Goal: Find specific page/section: Find specific page/section

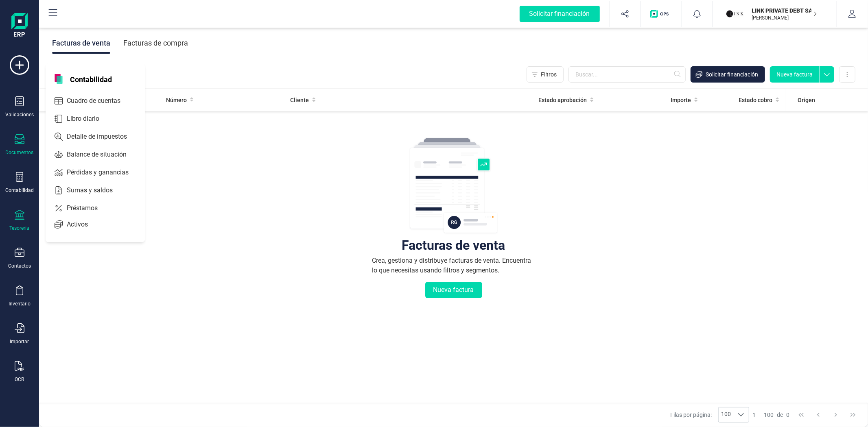
click at [21, 220] on icon at bounding box center [20, 215] width 10 height 10
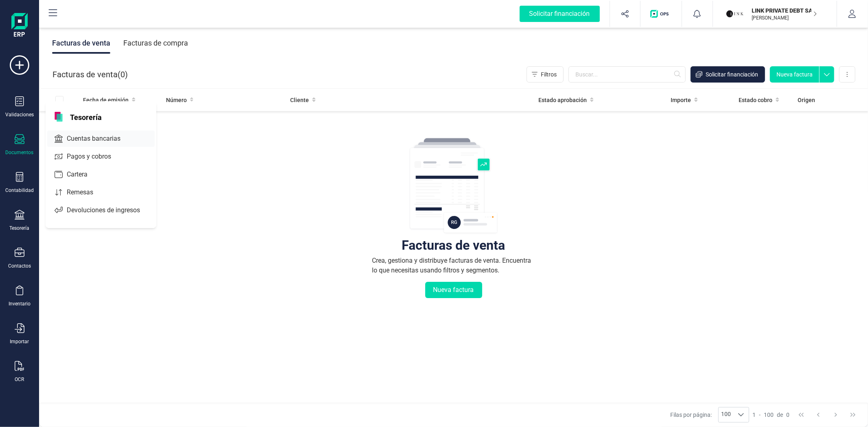
click at [83, 137] on span "Cuentas bancarias" at bounding box center [99, 139] width 72 height 10
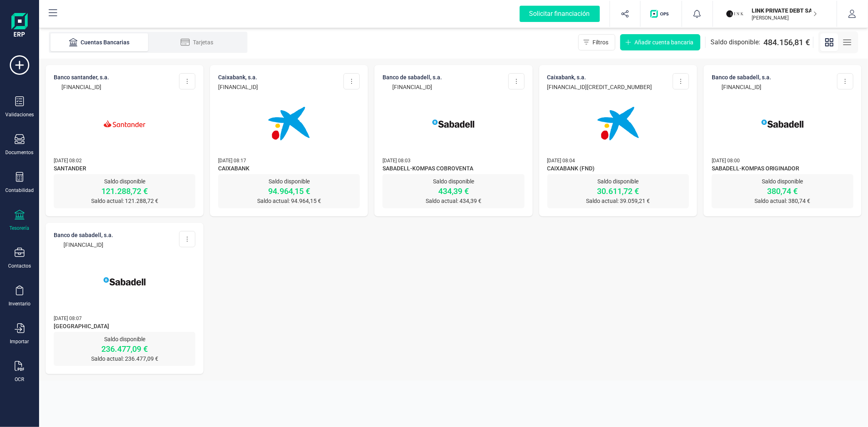
click at [83, 136] on div at bounding box center [125, 118] width 142 height 55
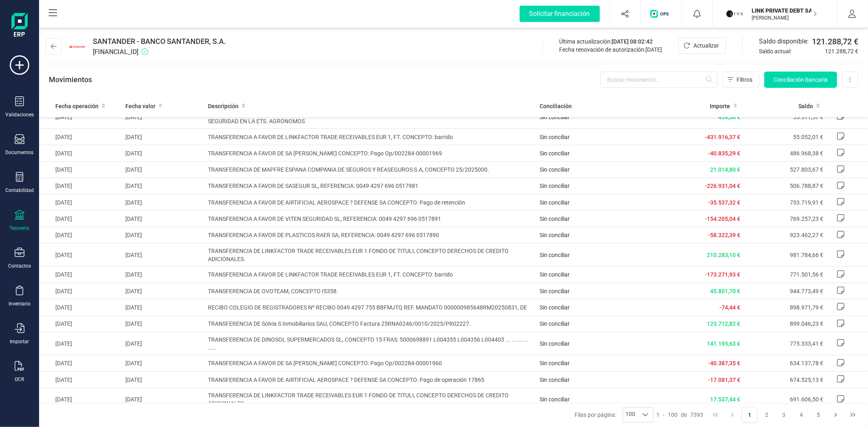
scroll to position [407, 0]
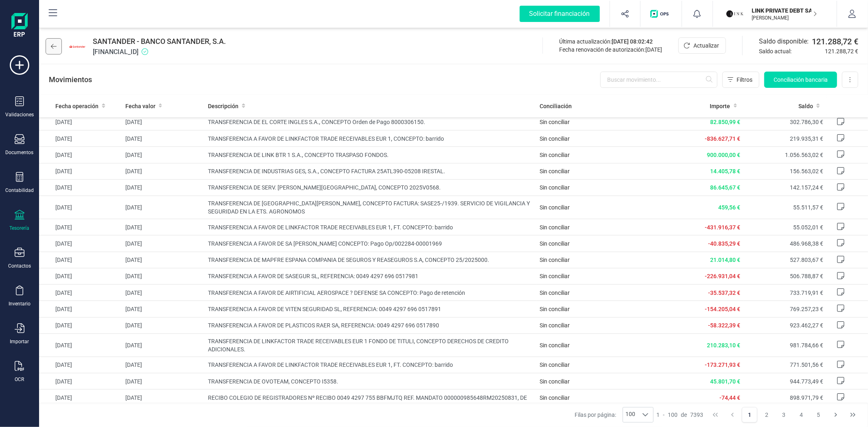
click at [55, 46] on icon at bounding box center [54, 46] width 6 height 7
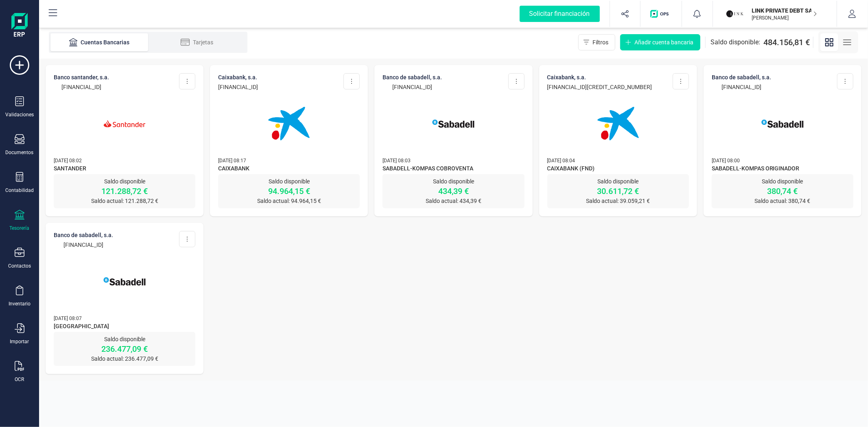
click at [135, 304] on img at bounding box center [124, 281] width 68 height 68
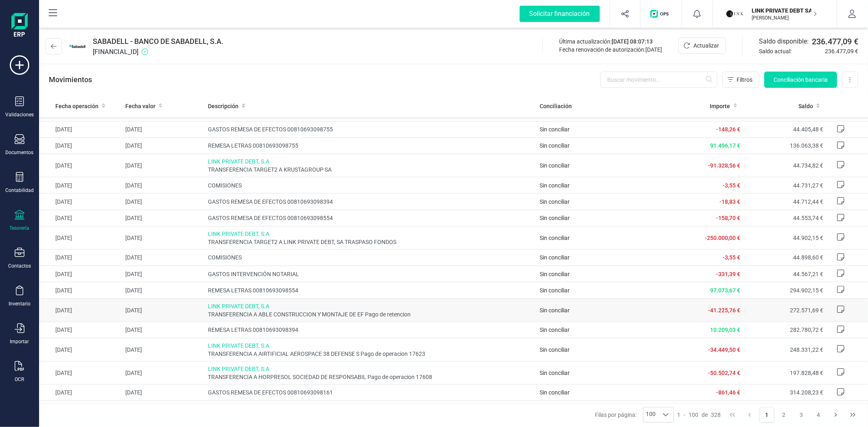
scroll to position [786, 0]
click at [322, 68] on div "Movimientos Filtros Conciliación bancaria Descargar Excel Eliminar cuenta" at bounding box center [453, 79] width 829 height 29
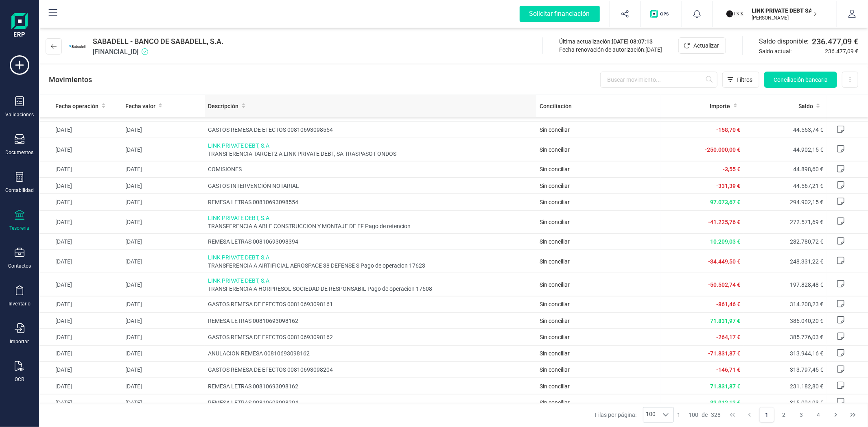
scroll to position [876, 0]
